Goal: Check status: Check status

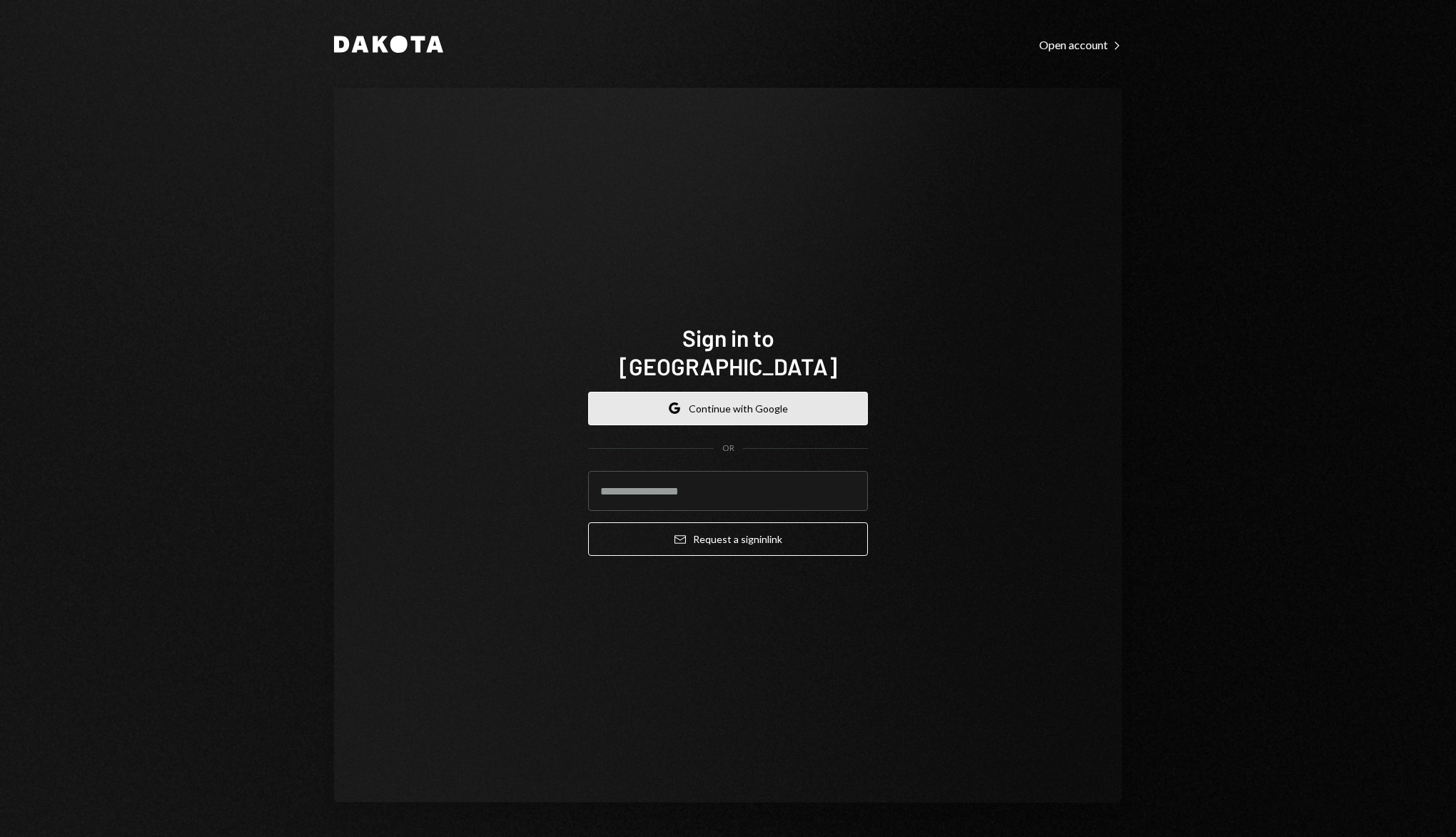
click at [757, 392] on button "Google Continue with Google" at bounding box center [728, 408] width 280 height 33
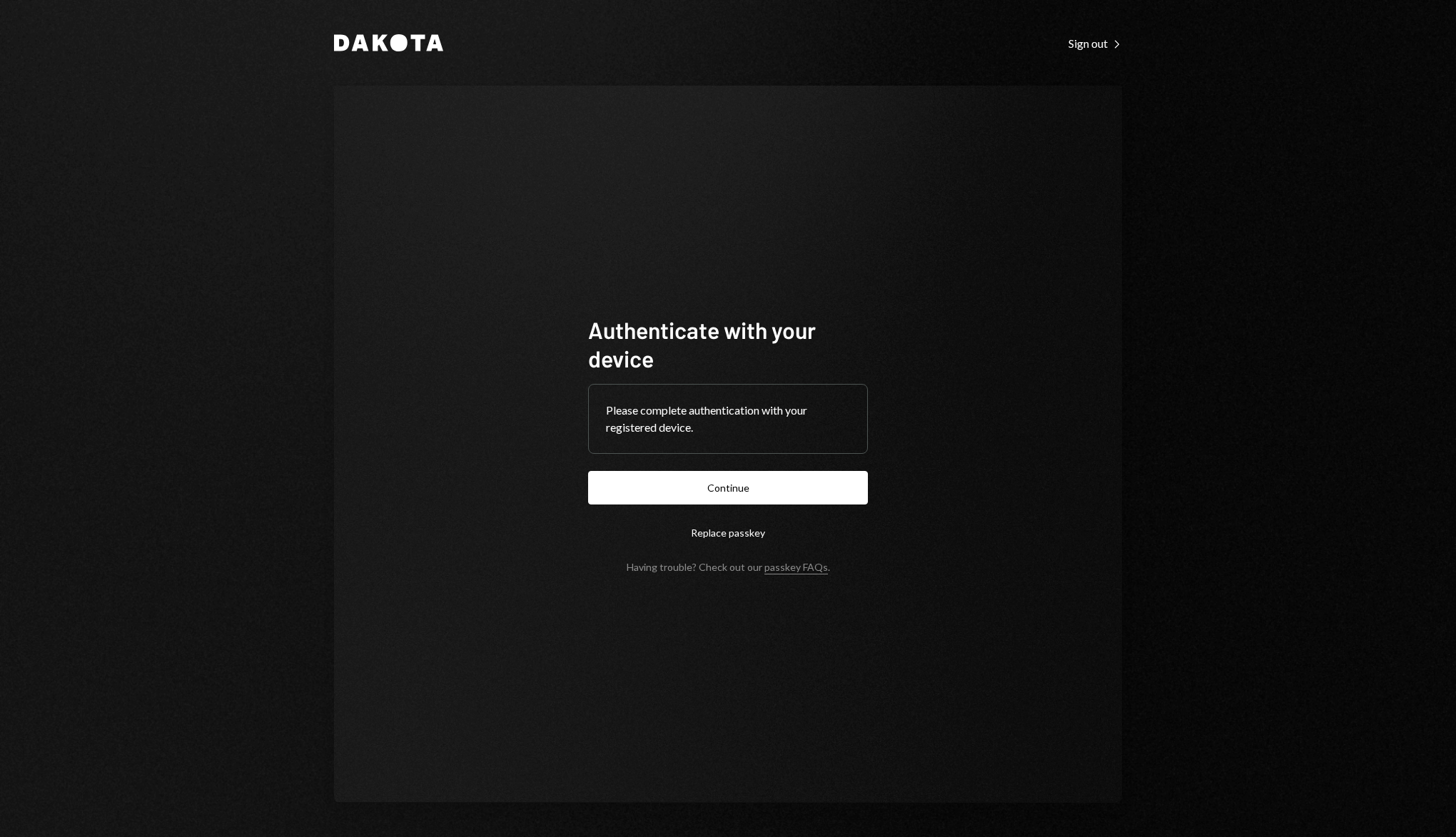
click at [626, 511] on form "Authenticate with your device Please complete authentication with your register…" at bounding box center [728, 444] width 280 height 258
click at [629, 497] on button "Continue" at bounding box center [728, 487] width 280 height 33
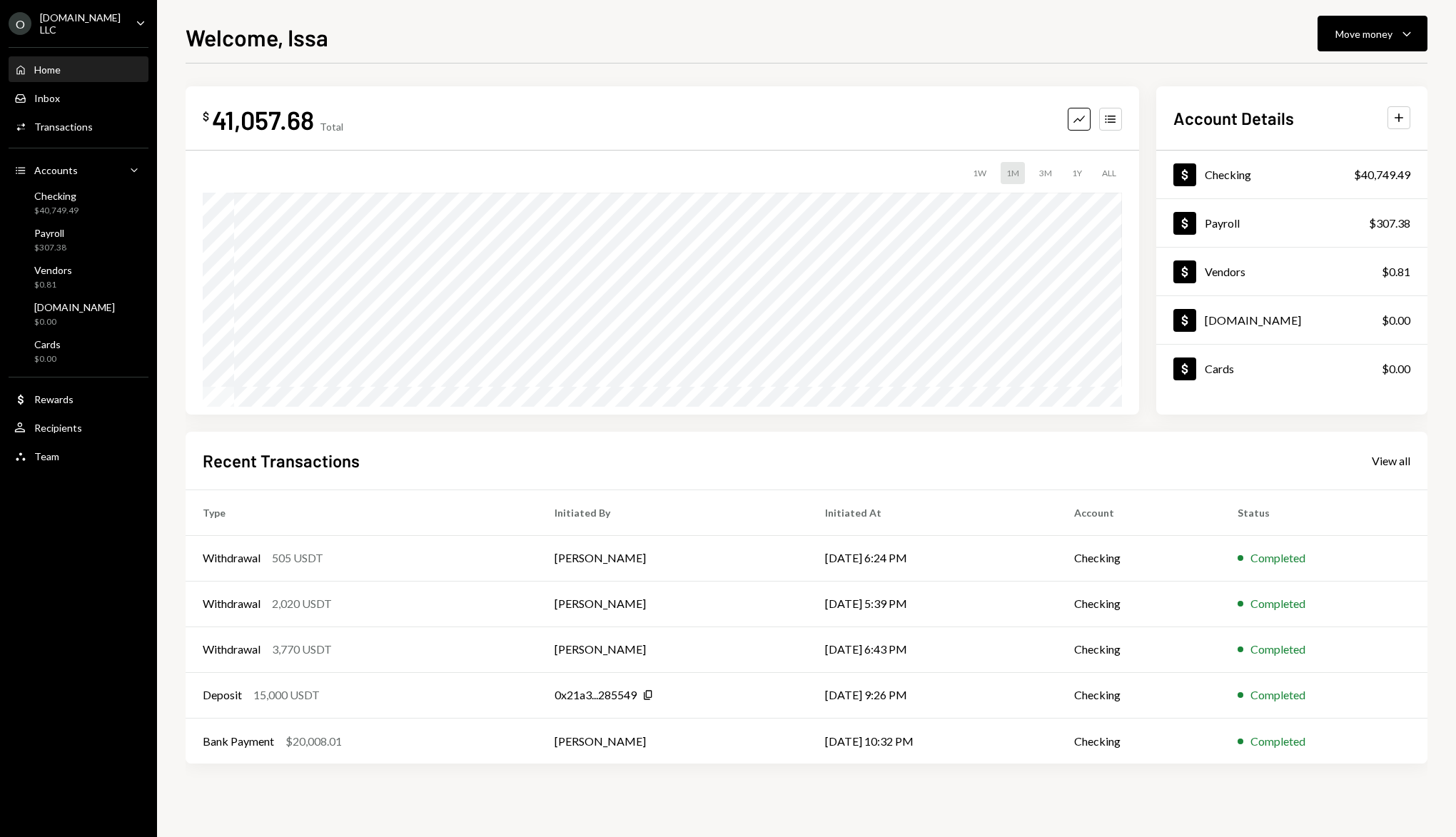
click at [1397, 452] on link "View all" at bounding box center [1391, 459] width 39 height 15
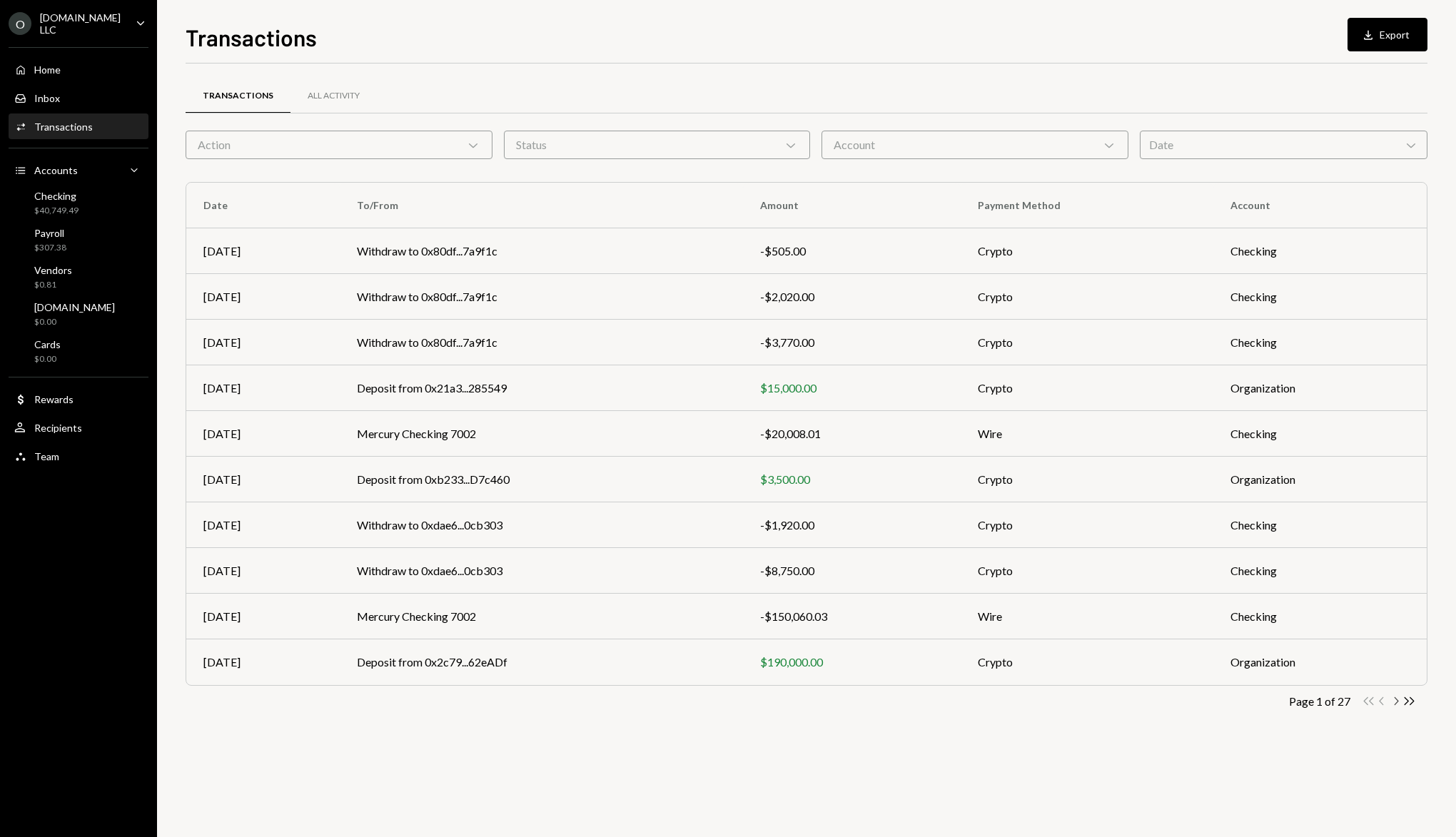
click at [1396, 702] on icon "Chevron Right" at bounding box center [1395, 701] width 14 height 14
click at [1397, 703] on icon "Chevron Right" at bounding box center [1395, 701] width 14 height 14
click at [1398, 698] on icon "Chevron Right" at bounding box center [1395, 701] width 14 height 14
click at [1048, 558] on td "Crypto" at bounding box center [1082, 570] width 256 height 45
